Goal: Task Accomplishment & Management: Complete application form

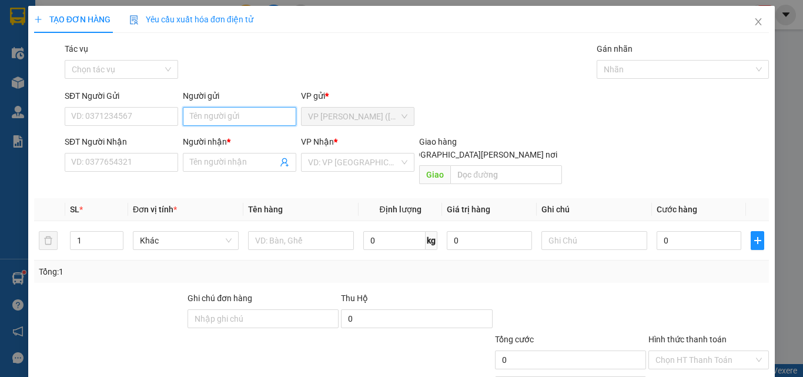
click at [202, 117] on input "Người gửi" at bounding box center [239, 116] width 113 height 19
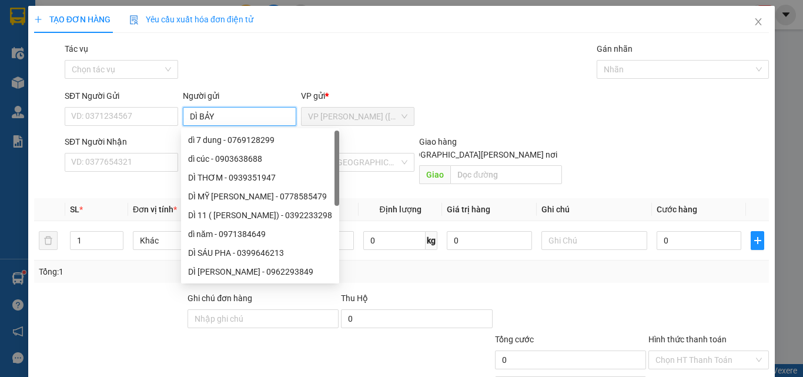
type input "DÌ BẢY"
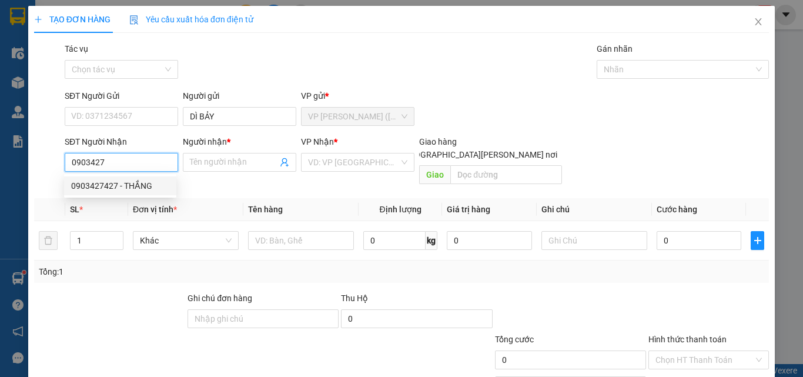
click at [123, 190] on div "0903427427 - THẮNG" at bounding box center [120, 185] width 98 height 13
type input "0903427427"
type input "THẮNG"
type input "25.000"
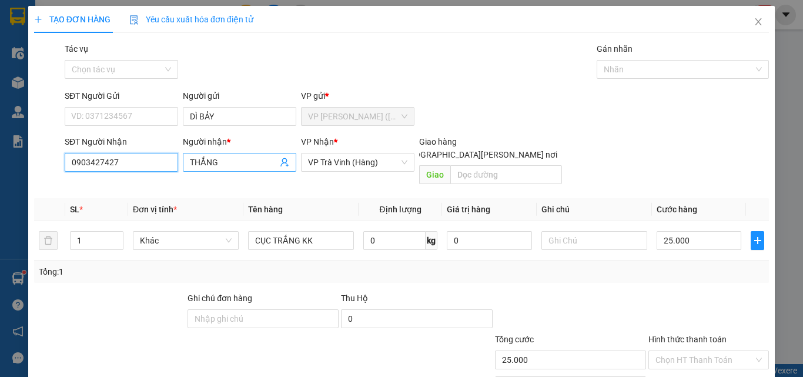
type input "0903427427"
click at [224, 161] on input "THẮNG" at bounding box center [234, 162] width 88 height 13
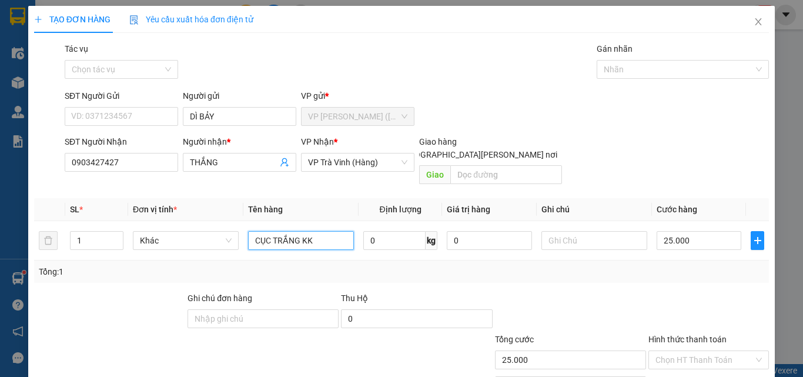
drag, startPoint x: 298, startPoint y: 232, endPoint x: 68, endPoint y: 267, distance: 232.5
click at [68, 267] on div "SL * Đơn vị tính * Tên hàng Định [PERSON_NAME] trị hàng Ghi [PERSON_NAME] hàng …" at bounding box center [401, 240] width 735 height 85
type input "THÙNG KK"
click at [732, 231] on input "25.000" at bounding box center [698, 240] width 85 height 19
type input "3"
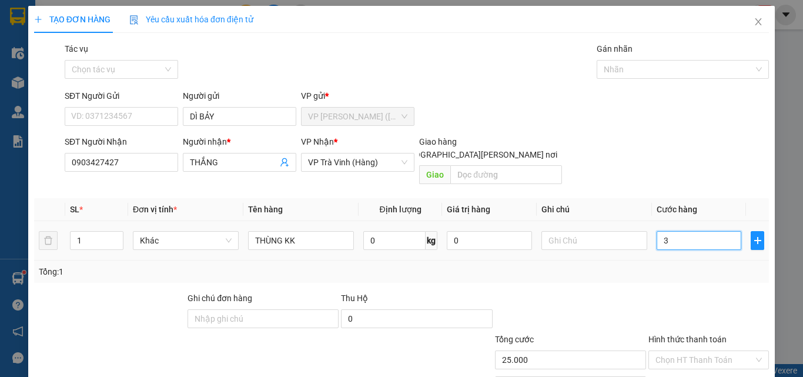
type input "3"
type input "30"
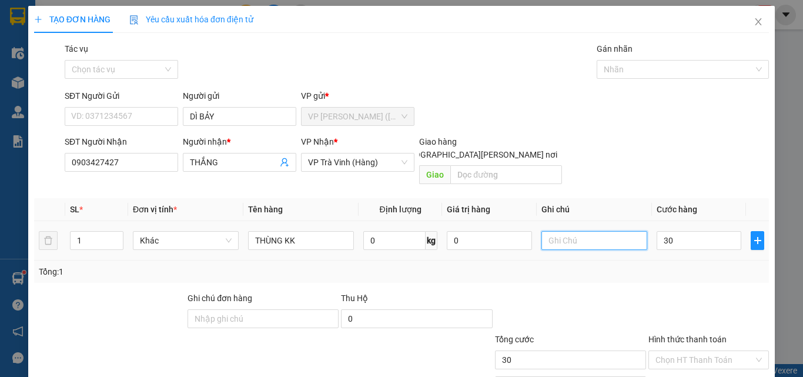
type input "30.000"
click at [609, 231] on input "text" at bounding box center [594, 240] width 106 height 19
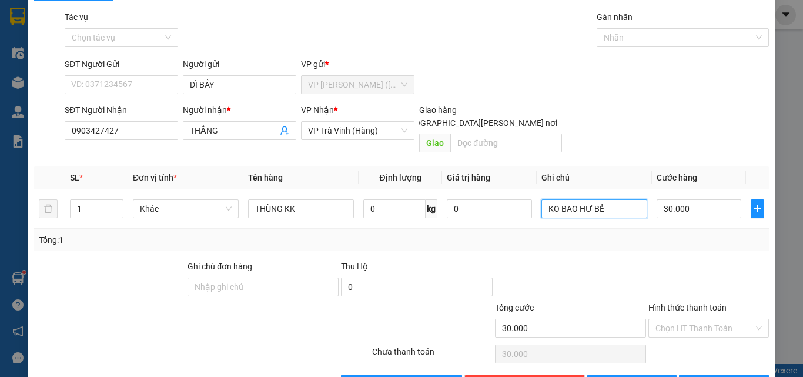
scroll to position [58, 0]
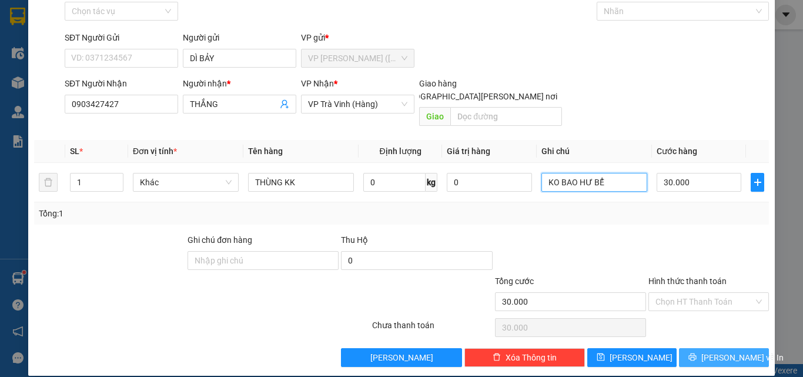
type input "KO BAO HƯ BỂ"
click at [709, 351] on span "[PERSON_NAME] và In" at bounding box center [742, 357] width 82 height 13
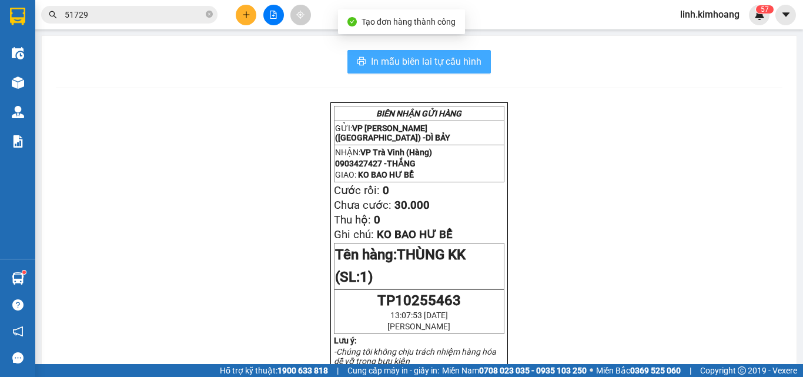
click at [464, 61] on span "In mẫu biên lai tự cấu hình" at bounding box center [426, 61] width 110 height 15
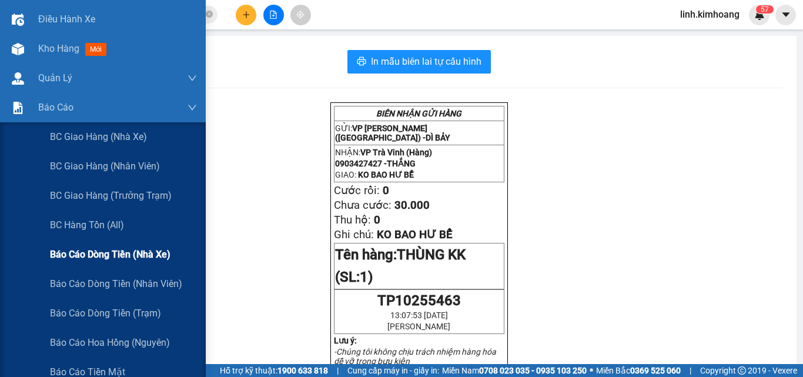
scroll to position [118, 0]
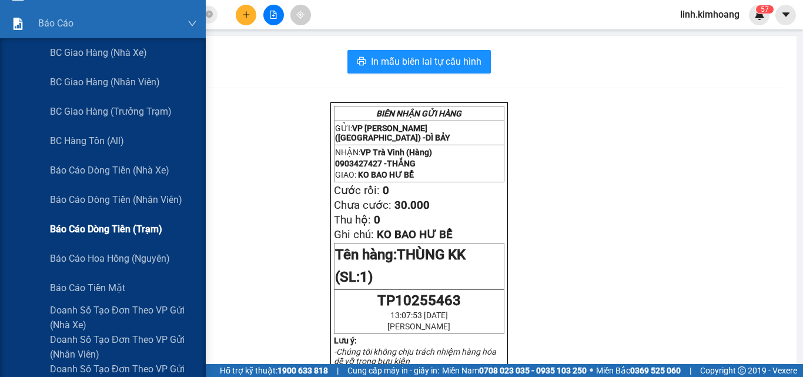
click at [120, 234] on span "Báo cáo dòng tiền (trạm)" at bounding box center [106, 229] width 112 height 15
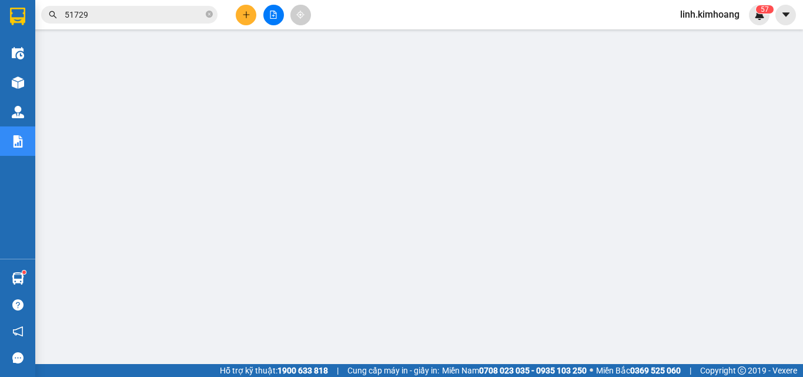
click at [208, 14] on icon "close-circle" at bounding box center [209, 14] width 7 height 7
click at [172, 16] on input "text" at bounding box center [134, 14] width 139 height 13
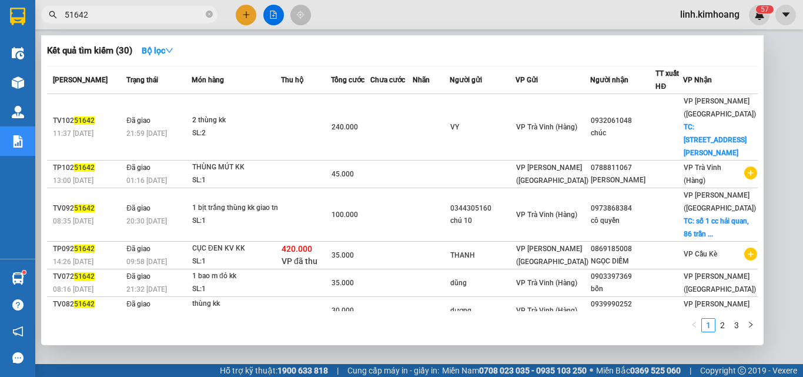
type input "51642"
click at [299, 353] on div at bounding box center [401, 188] width 803 height 377
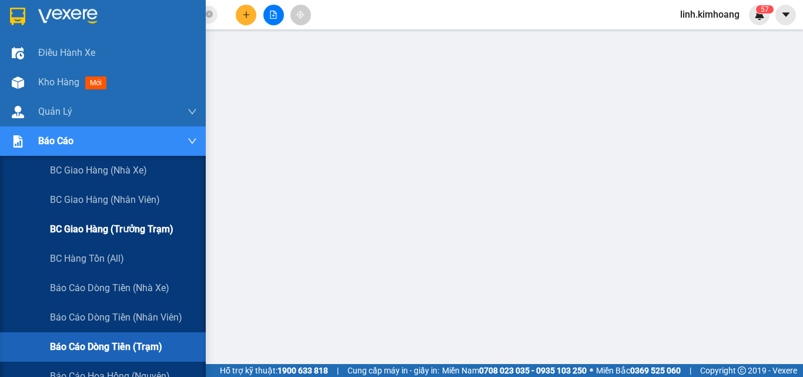
click at [123, 229] on span "BC giao hàng (trưởng trạm)" at bounding box center [111, 229] width 123 height 15
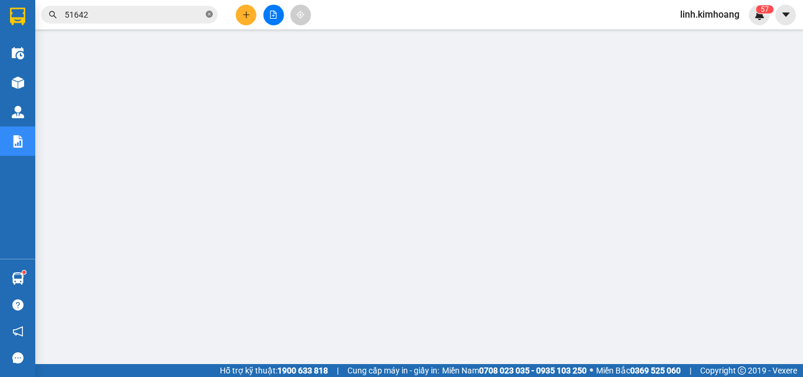
click at [207, 15] on icon "close-circle" at bounding box center [209, 14] width 7 height 7
click at [163, 15] on input "text" at bounding box center [134, 14] width 139 height 13
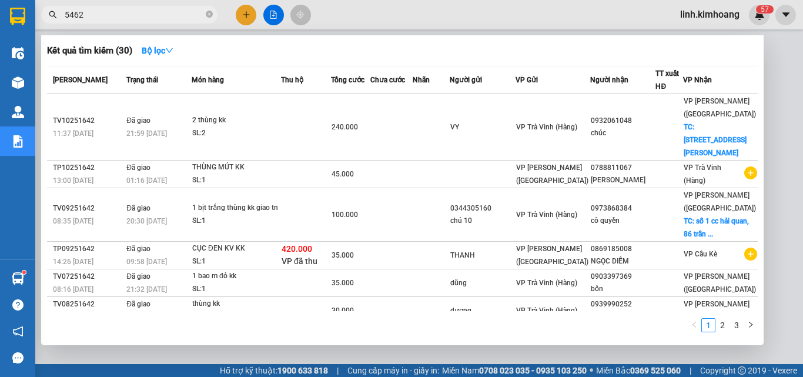
type input "54624"
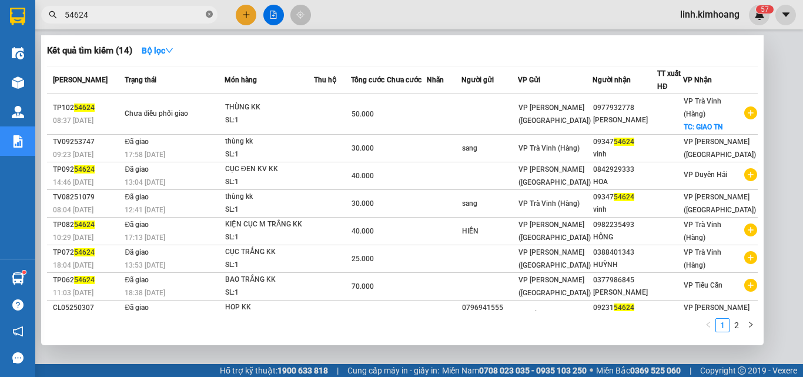
click at [212, 15] on icon "close-circle" at bounding box center [209, 14] width 7 height 7
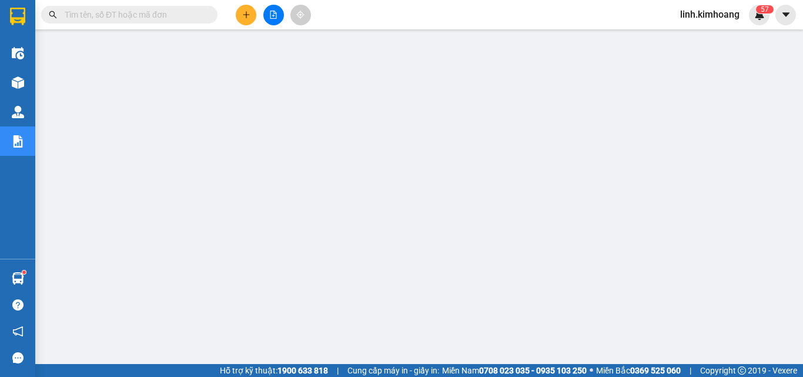
click at [192, 13] on input "text" at bounding box center [134, 14] width 139 height 13
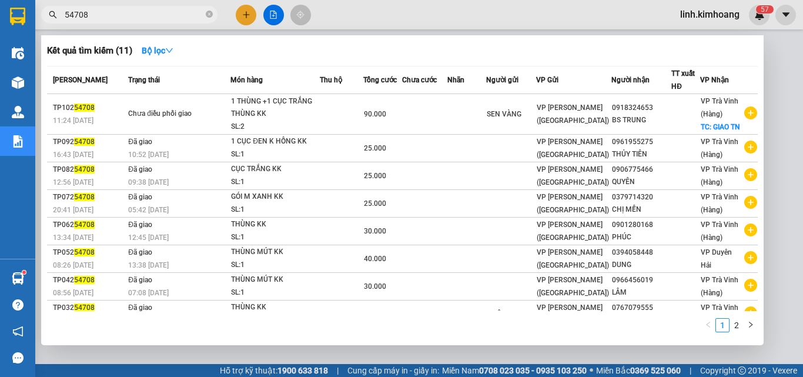
click at [152, 17] on input "54708" at bounding box center [134, 14] width 139 height 13
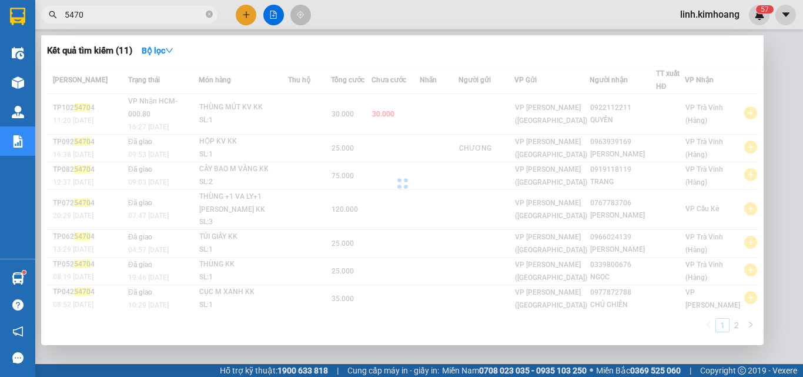
type input "54703"
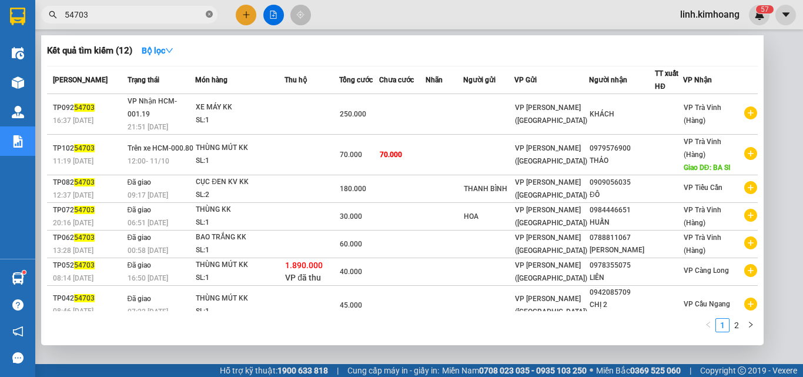
click at [209, 12] on icon "close-circle" at bounding box center [209, 14] width 7 height 7
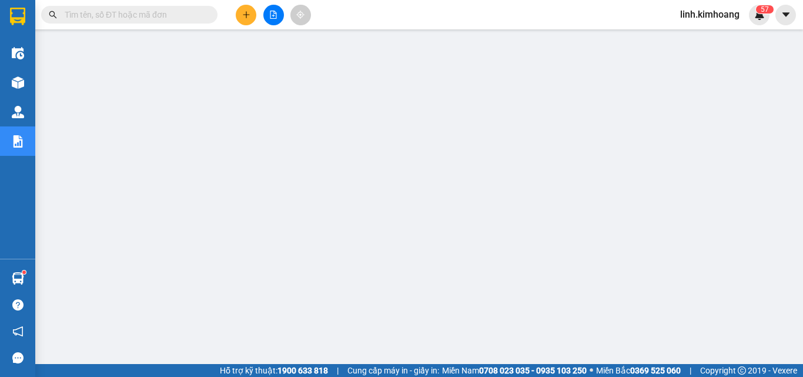
click at [158, 9] on input "text" at bounding box center [134, 14] width 139 height 13
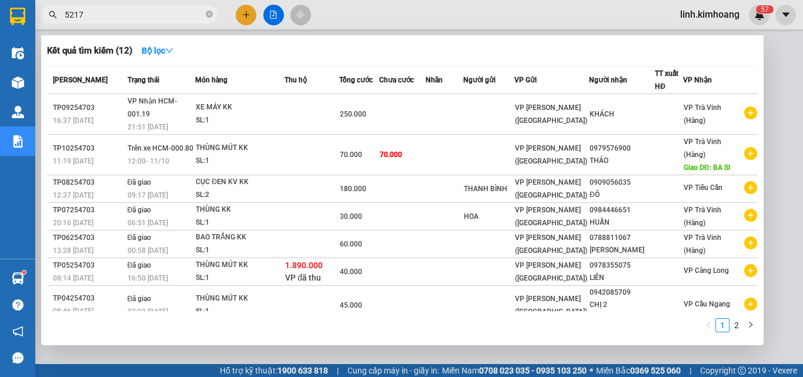
type input "52175"
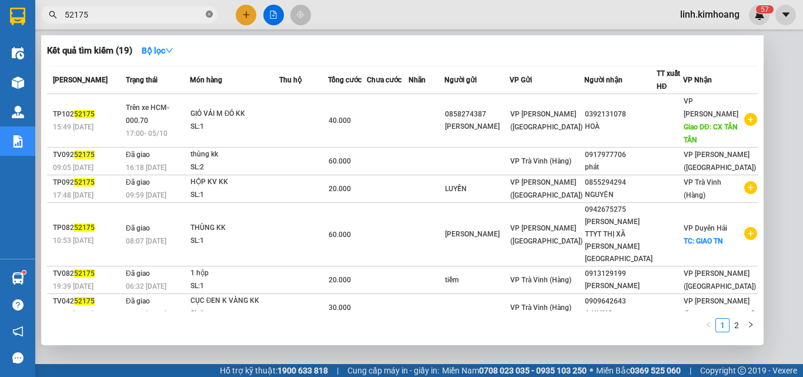
click at [211, 14] on icon "close-circle" at bounding box center [209, 14] width 7 height 7
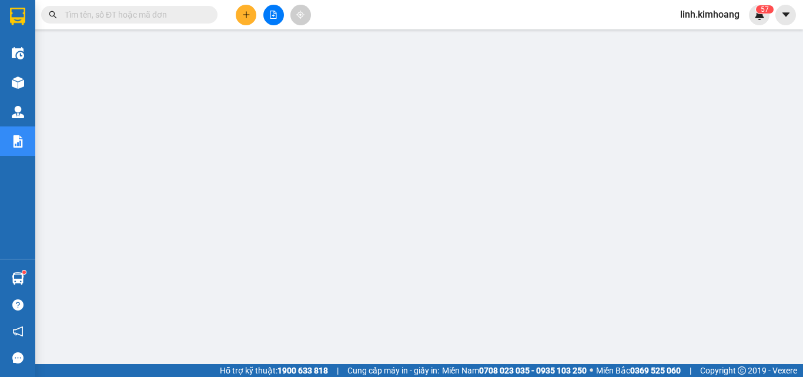
click at [175, 13] on input "text" at bounding box center [134, 14] width 139 height 13
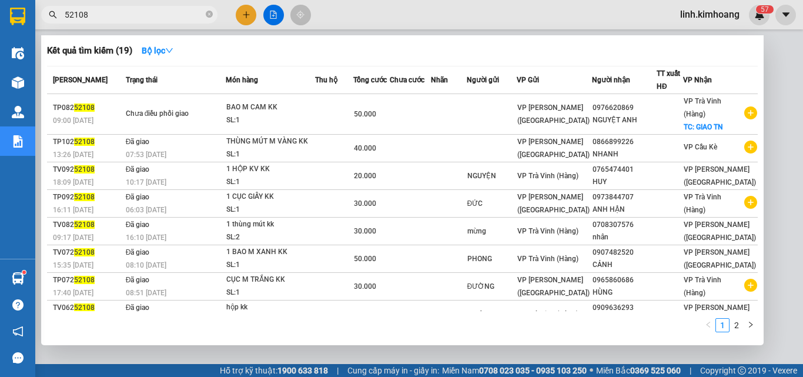
type input "52108"
